Goal: Task Accomplishment & Management: Manage account settings

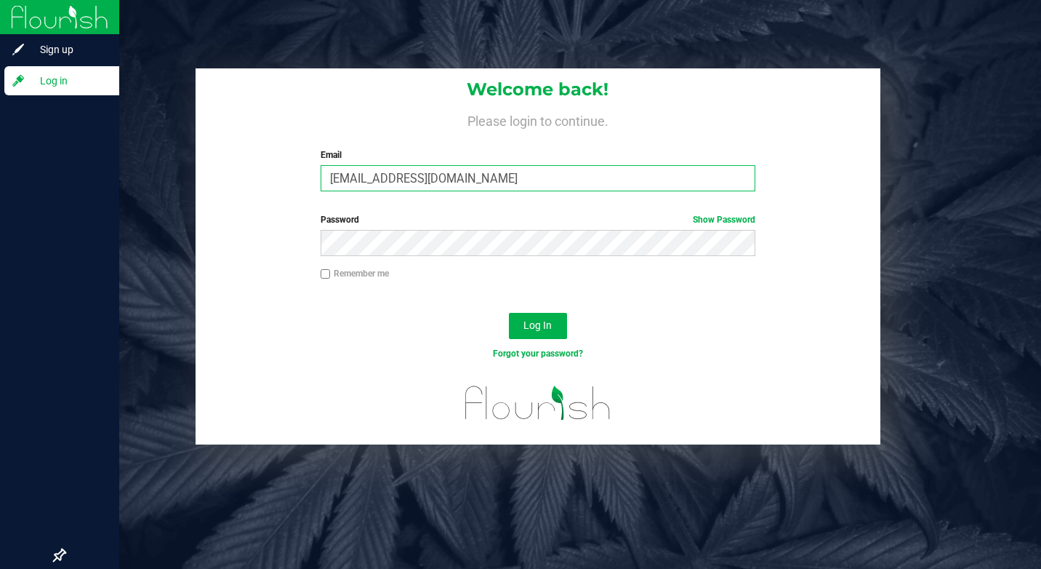
drag, startPoint x: 478, startPoint y: 177, endPoint x: 29, endPoint y: 119, distance: 453.0
click at [26, 123] on div "Sign up Log in Welcome back! Please login to continue. Email [EMAIL_ADDRESS][DO…" at bounding box center [520, 284] width 1041 height 569
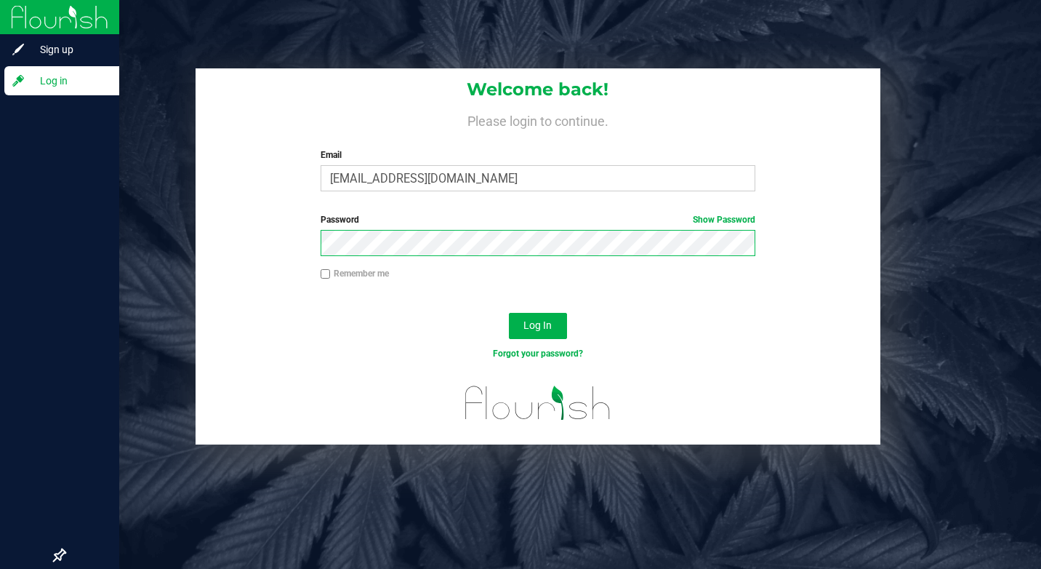
click at [509, 313] on button "Log In" at bounding box center [538, 326] width 58 height 26
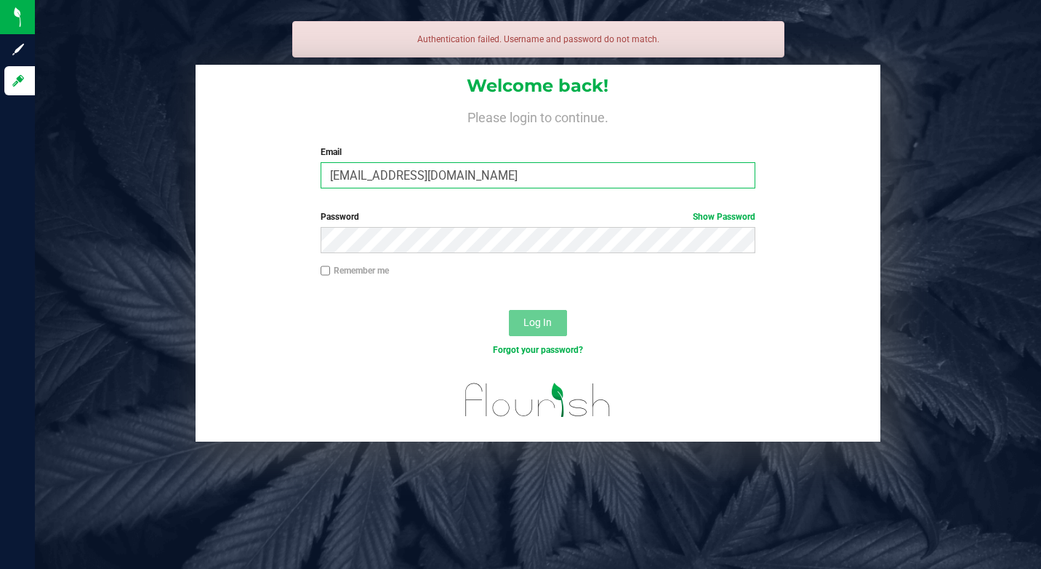
click at [529, 177] on input "[EMAIL_ADDRESS][DOMAIN_NAME]" at bounding box center [538, 175] width 435 height 26
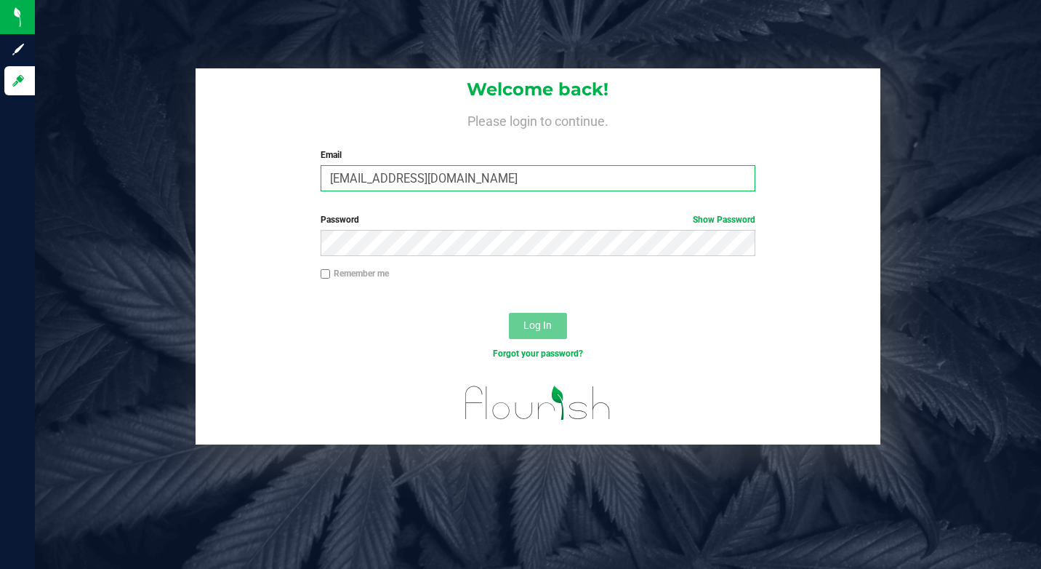
type input "[EMAIL_ADDRESS][DOMAIN_NAME]"
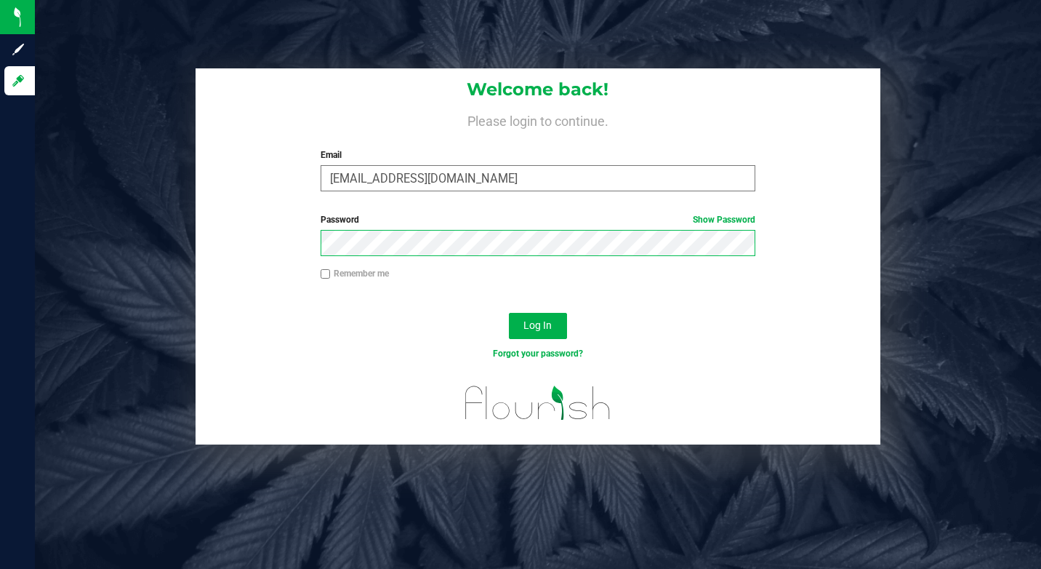
click at [509, 313] on button "Log In" at bounding box center [538, 326] width 58 height 26
